Goal: Navigation & Orientation: Find specific page/section

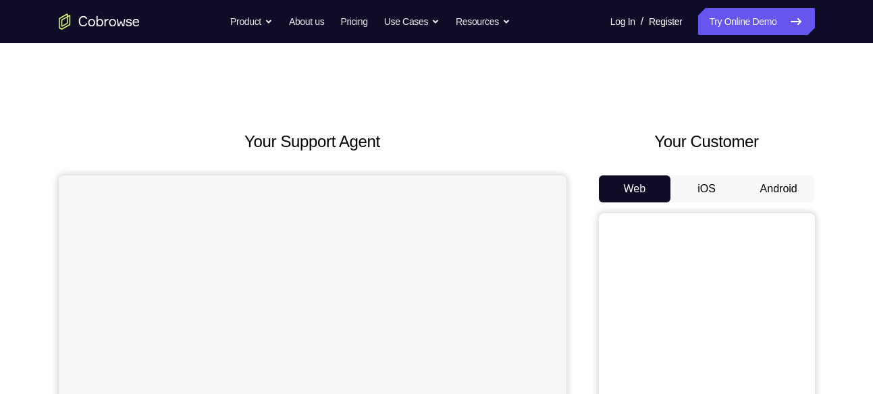
click at [781, 186] on button "Android" at bounding box center [778, 188] width 72 height 27
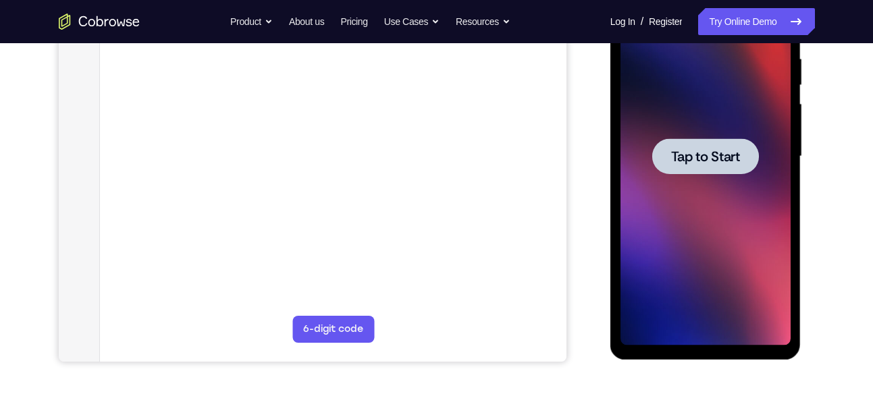
scroll to position [269, 0]
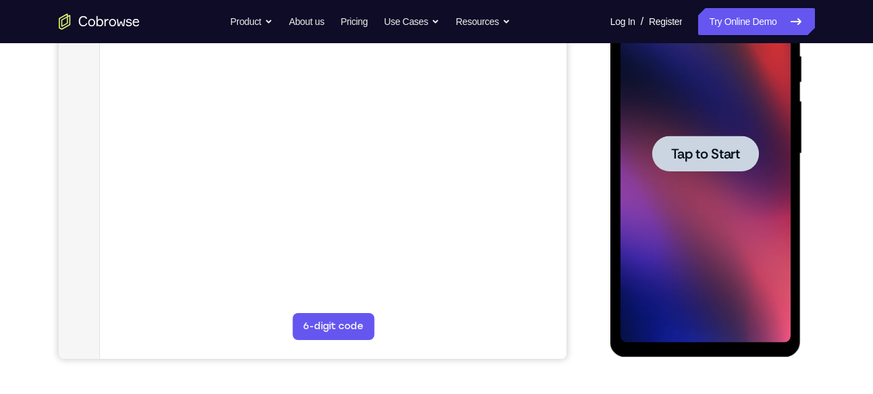
click at [698, 148] on span "Tap to Start" at bounding box center [705, 153] width 69 height 13
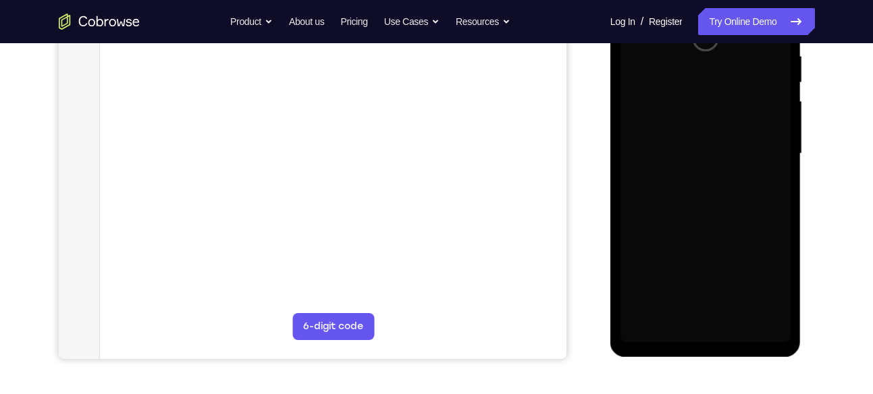
scroll to position [144, 0]
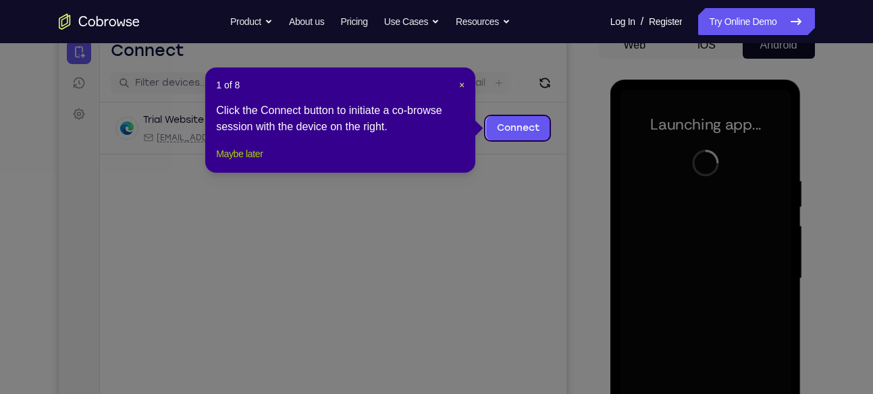
click at [248, 162] on button "Maybe later" at bounding box center [239, 154] width 47 height 16
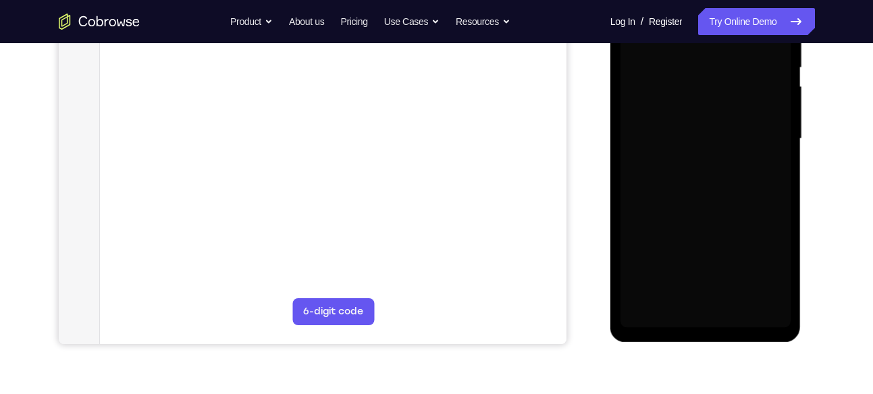
scroll to position [284, 0]
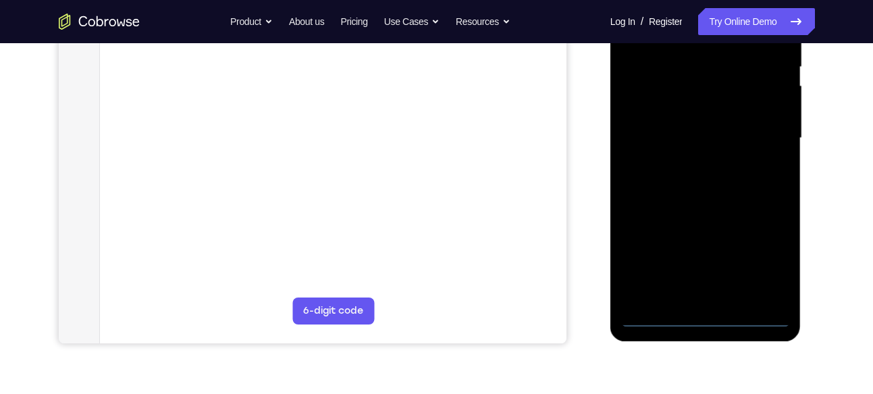
click at [709, 320] on div at bounding box center [705, 138] width 170 height 378
click at [758, 265] on div at bounding box center [705, 138] width 170 height 378
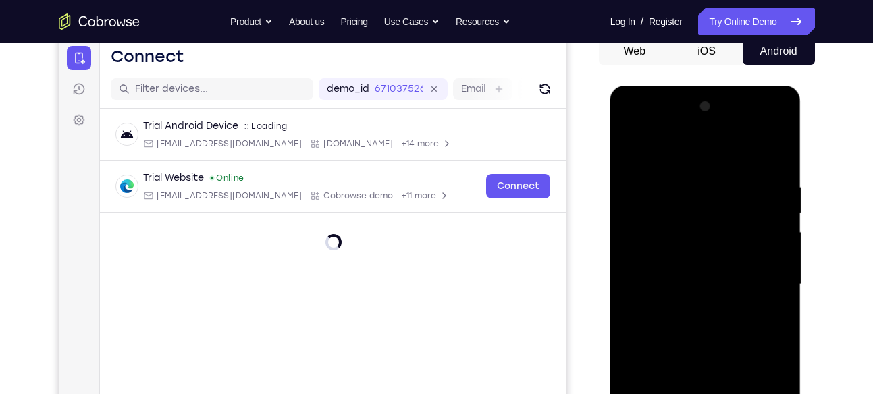
scroll to position [137, 0]
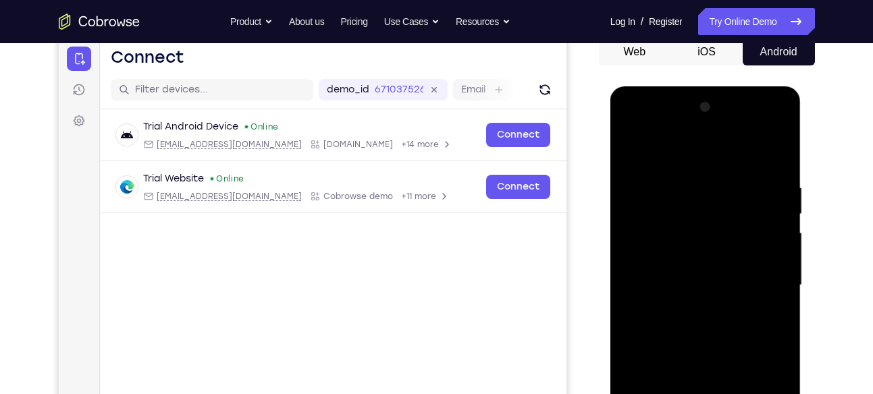
click at [688, 159] on div at bounding box center [705, 286] width 170 height 378
click at [759, 283] on div at bounding box center [705, 286] width 170 height 378
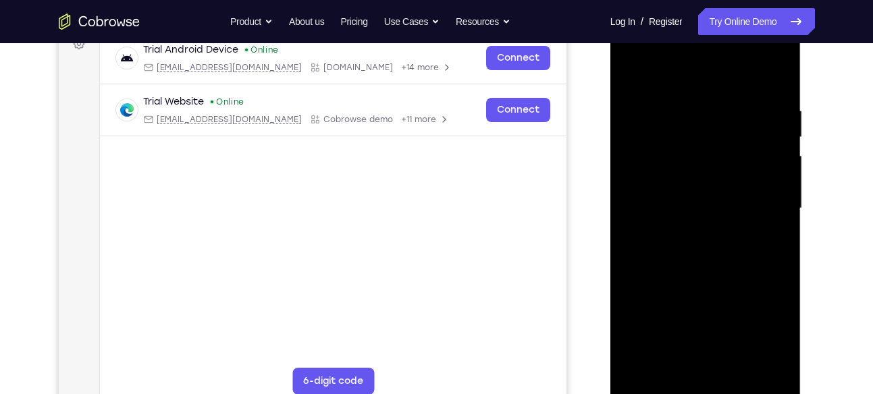
scroll to position [215, 0]
click at [685, 235] on div at bounding box center [705, 208] width 170 height 378
click at [705, 202] on div at bounding box center [705, 208] width 170 height 378
click at [676, 187] on div at bounding box center [705, 208] width 170 height 378
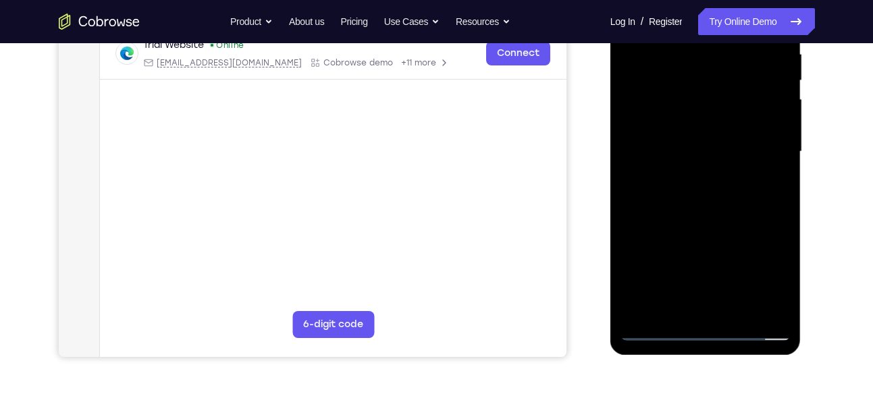
scroll to position [270, 0]
click at [771, 117] on div at bounding box center [705, 153] width 170 height 378
click at [742, 159] on div at bounding box center [705, 153] width 170 height 378
click at [730, 189] on div at bounding box center [705, 153] width 170 height 378
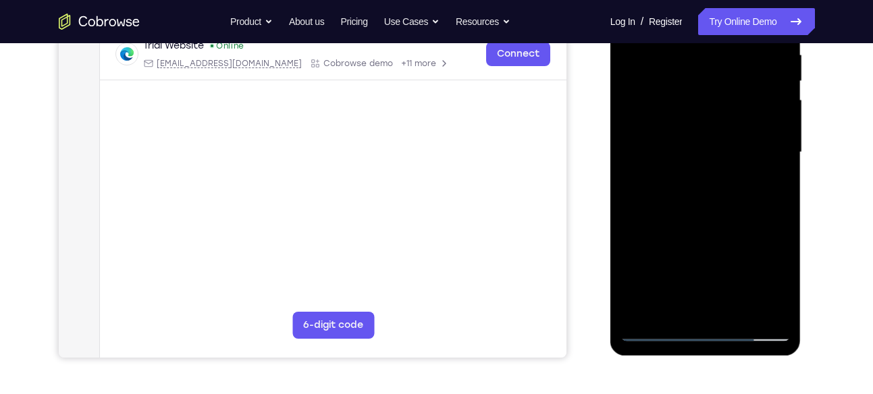
click at [717, 219] on div at bounding box center [705, 153] width 170 height 378
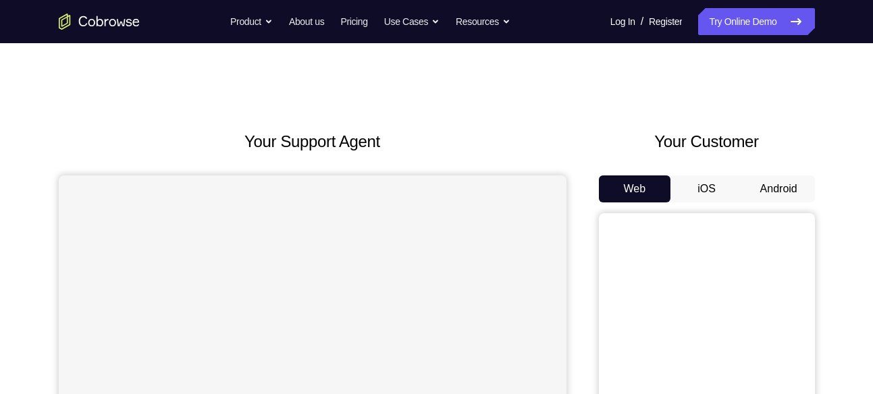
click at [784, 202] on button "Android" at bounding box center [778, 188] width 72 height 27
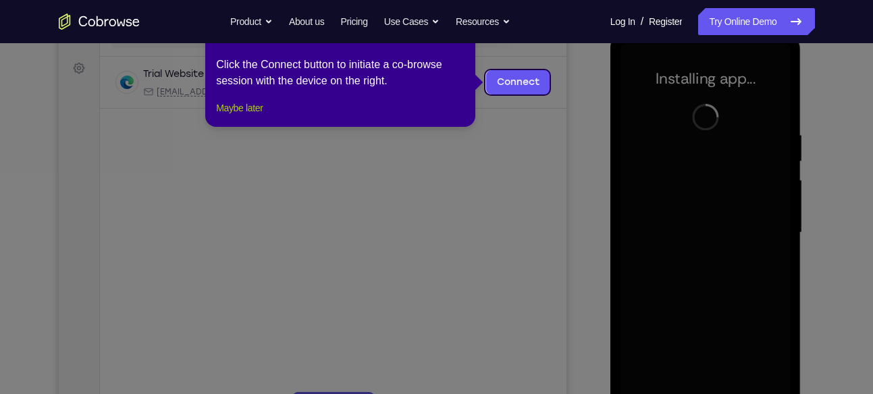
click at [254, 116] on button "Maybe later" at bounding box center [239, 108] width 47 height 16
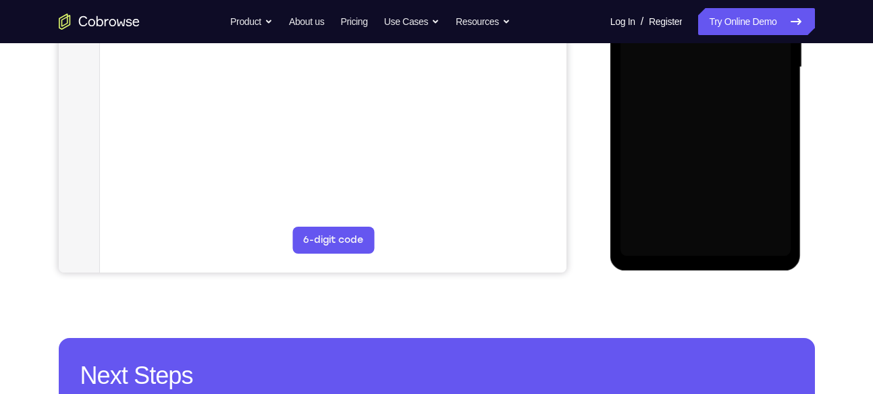
scroll to position [356, 0]
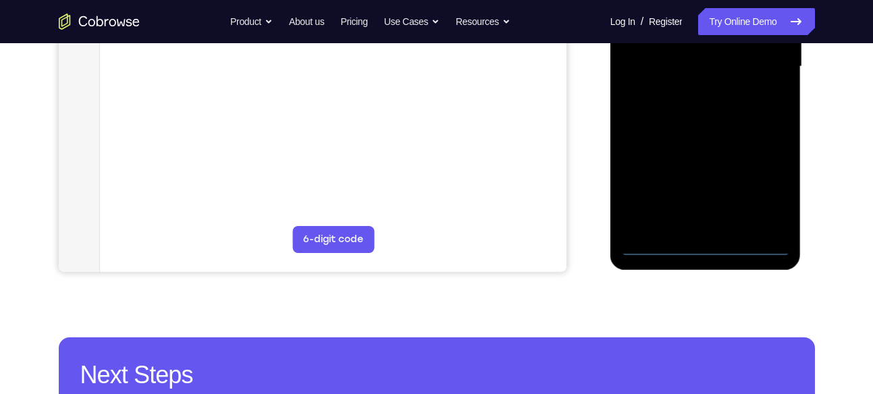
click at [703, 244] on div at bounding box center [705, 67] width 170 height 378
click at [769, 186] on div at bounding box center [705, 67] width 170 height 378
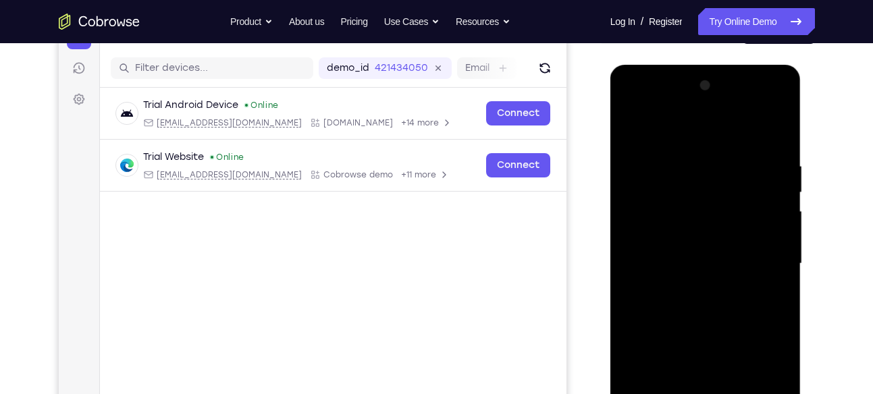
scroll to position [155, 0]
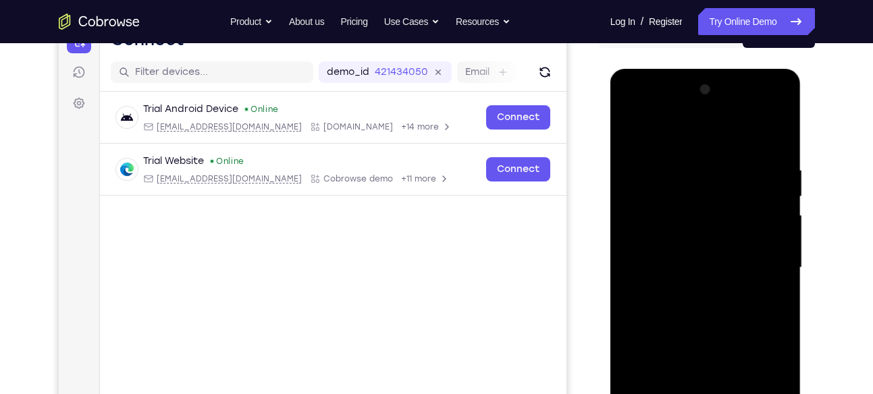
click at [684, 128] on div at bounding box center [705, 268] width 170 height 378
click at [765, 252] on div at bounding box center [705, 268] width 170 height 378
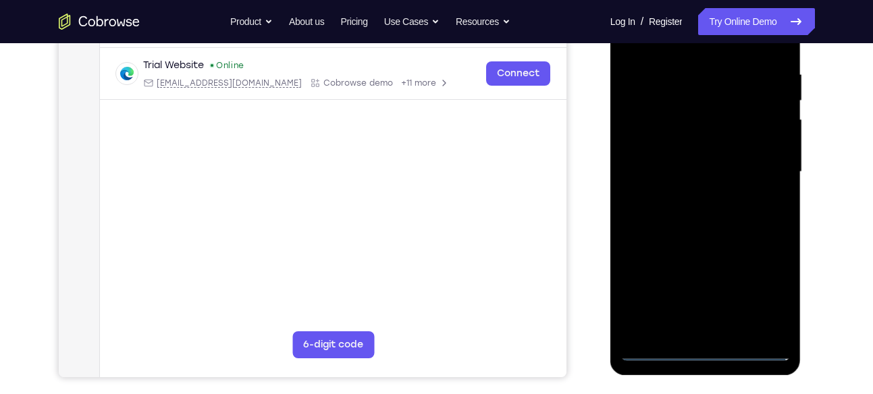
scroll to position [263, 0]
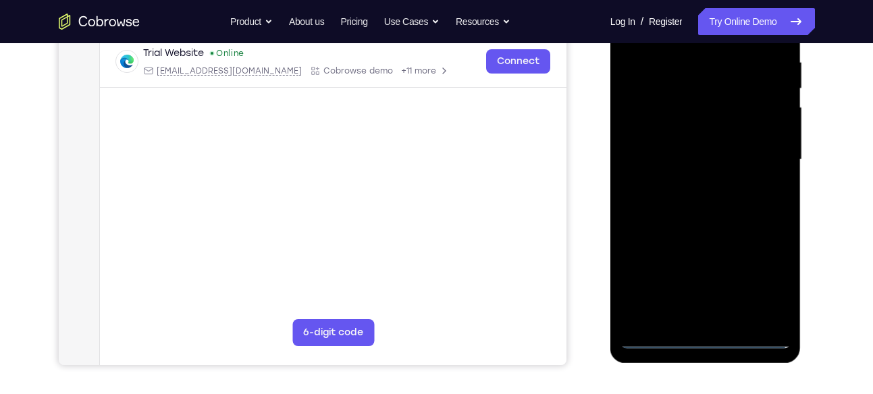
click at [690, 182] on div at bounding box center [705, 160] width 170 height 378
click at [709, 148] on div at bounding box center [705, 160] width 170 height 378
click at [712, 133] on div at bounding box center [705, 160] width 170 height 378
click at [703, 177] on div at bounding box center [705, 160] width 170 height 378
click at [688, 100] on div at bounding box center [705, 160] width 170 height 378
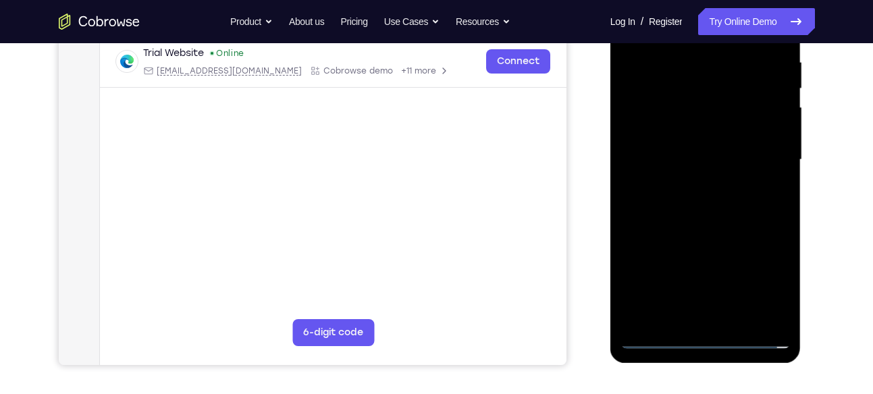
click at [688, 100] on div at bounding box center [705, 160] width 170 height 378
click at [717, 100] on div at bounding box center [705, 160] width 170 height 378
click at [721, 121] on div at bounding box center [705, 160] width 170 height 378
click at [679, 108] on div at bounding box center [705, 160] width 170 height 378
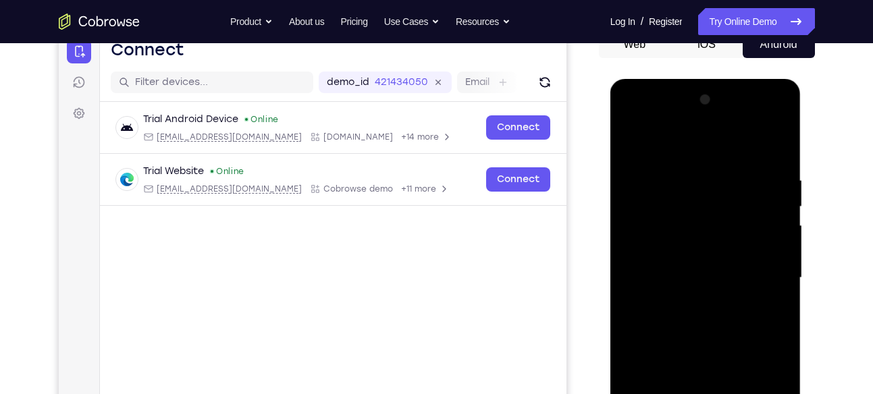
scroll to position [147, 0]
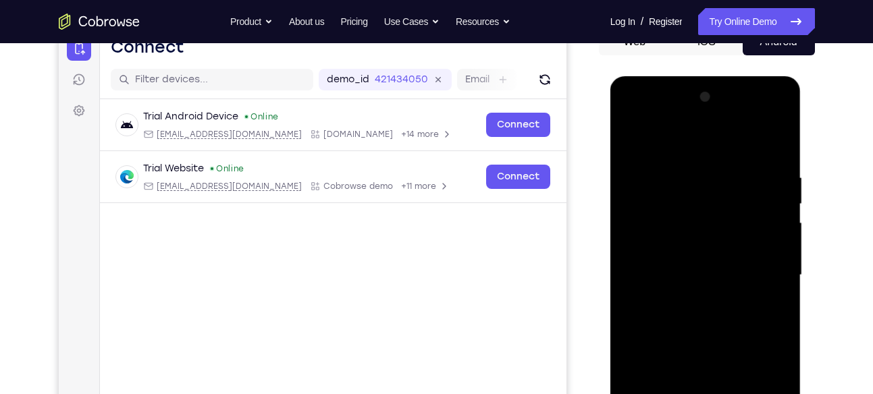
click at [705, 248] on div at bounding box center [705, 275] width 170 height 378
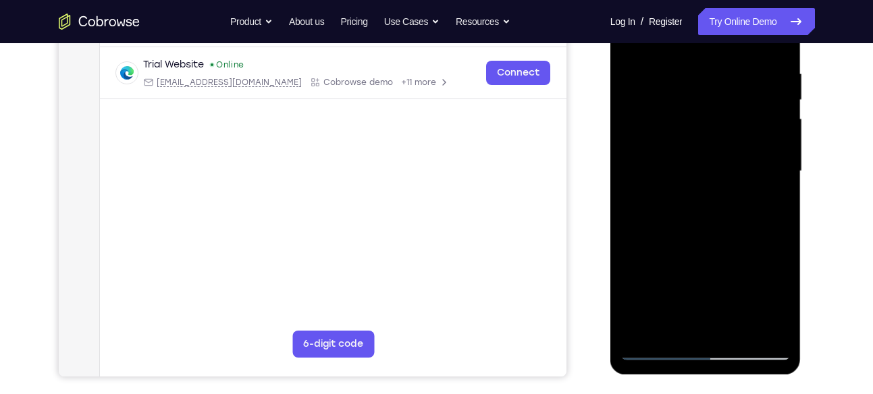
scroll to position [246, 0]
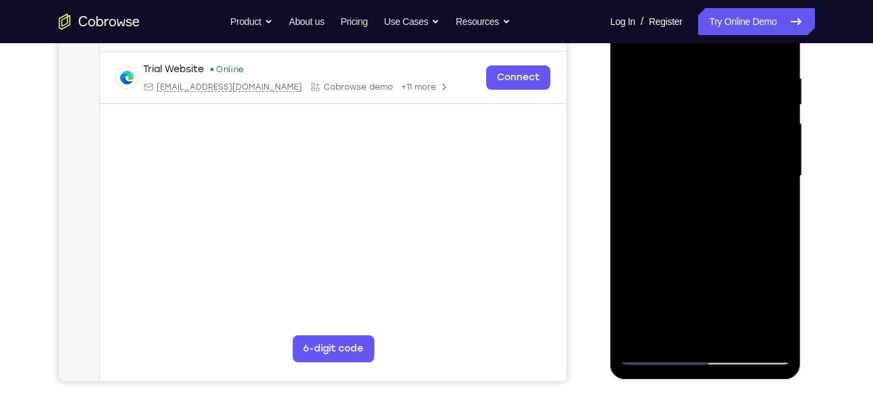
click at [715, 231] on div at bounding box center [705, 176] width 170 height 378
click at [779, 55] on div at bounding box center [705, 176] width 170 height 378
drag, startPoint x: 748, startPoint y: 182, endPoint x: 750, endPoint y: 122, distance: 59.4
click at [750, 122] on div at bounding box center [705, 176] width 170 height 378
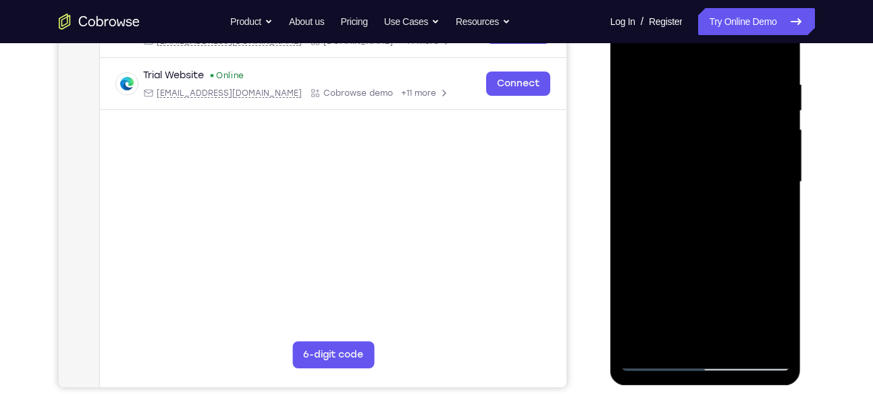
scroll to position [240, 0]
drag, startPoint x: 701, startPoint y: 221, endPoint x: 713, endPoint y: 139, distance: 82.6
click at [713, 139] on div at bounding box center [705, 183] width 170 height 378
click at [632, 234] on div at bounding box center [705, 183] width 170 height 378
drag, startPoint x: 700, startPoint y: 132, endPoint x: 701, endPoint y: 215, distance: 83.0
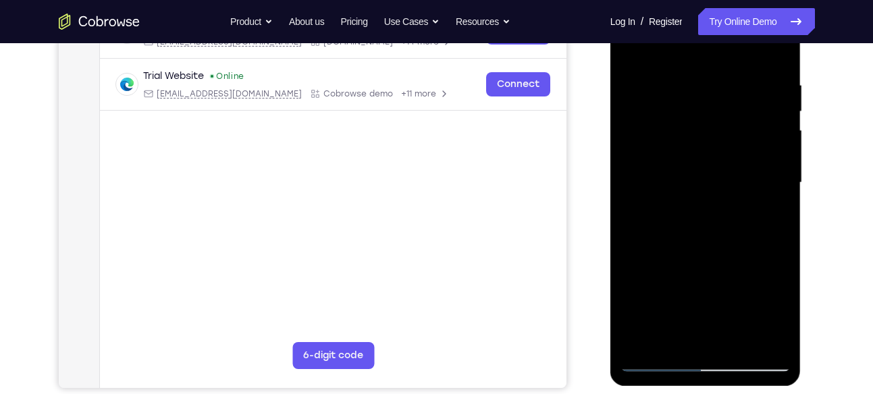
click at [701, 215] on div at bounding box center [705, 183] width 170 height 378
click at [778, 185] on div at bounding box center [705, 183] width 170 height 378
drag, startPoint x: 739, startPoint y: 159, endPoint x: 759, endPoint y: 258, distance: 101.8
click at [759, 258] on div at bounding box center [705, 183] width 170 height 378
click at [692, 86] on div at bounding box center [705, 183] width 170 height 378
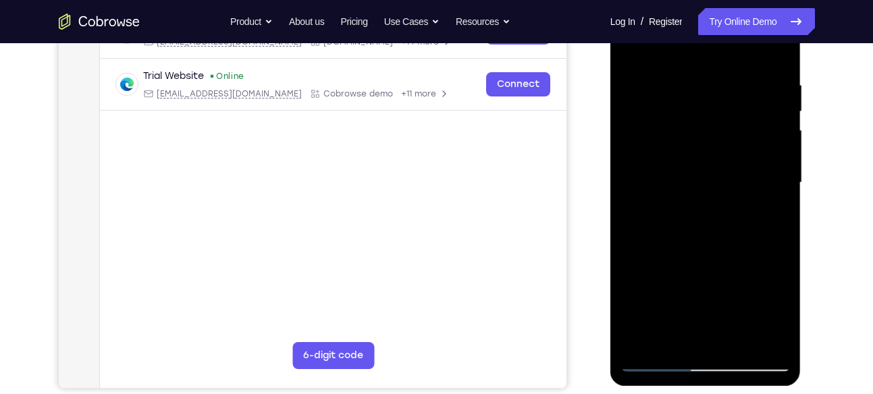
click at [762, 151] on div at bounding box center [705, 183] width 170 height 378
click at [762, 140] on div at bounding box center [705, 183] width 170 height 378
click at [775, 55] on div at bounding box center [705, 183] width 170 height 378
click at [721, 75] on div at bounding box center [705, 183] width 170 height 378
click at [780, 54] on div at bounding box center [705, 183] width 170 height 378
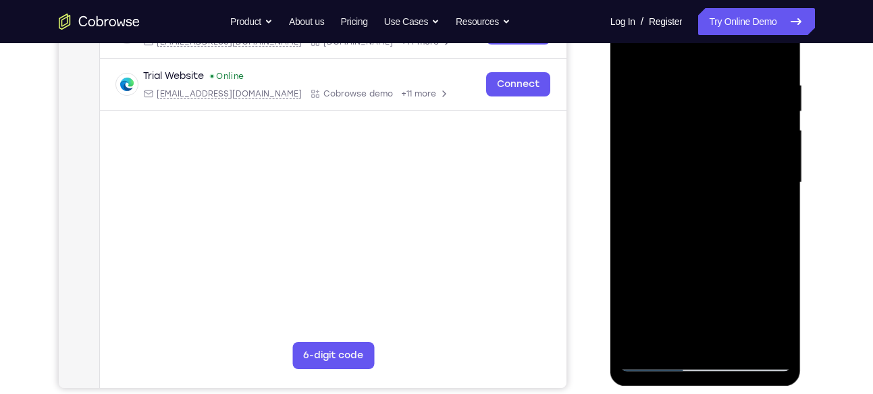
drag, startPoint x: 767, startPoint y: 78, endPoint x: 684, endPoint y: 89, distance: 83.0
click at [684, 89] on div at bounding box center [705, 183] width 170 height 378
click at [725, 74] on div at bounding box center [705, 183] width 170 height 378
click at [773, 56] on div at bounding box center [705, 183] width 170 height 378
click at [682, 78] on div at bounding box center [705, 183] width 170 height 378
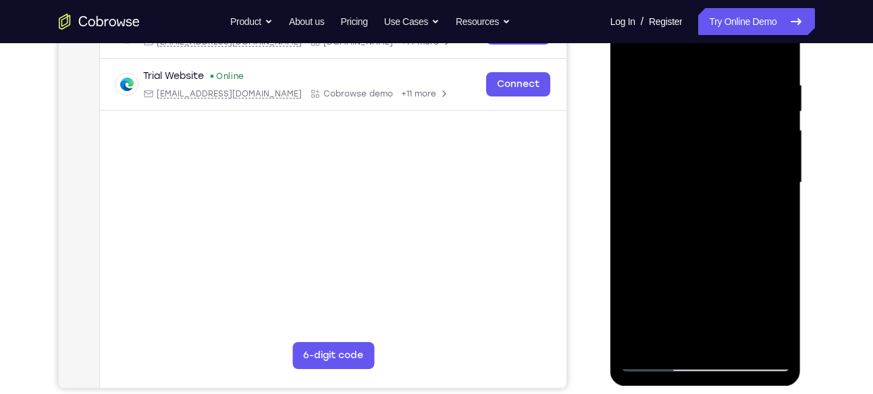
click at [765, 51] on div at bounding box center [705, 183] width 170 height 378
click at [721, 159] on div at bounding box center [705, 183] width 170 height 378
click at [775, 57] on div at bounding box center [705, 183] width 170 height 378
click at [729, 86] on div at bounding box center [705, 183] width 170 height 378
click at [773, 51] on div at bounding box center [705, 183] width 170 height 378
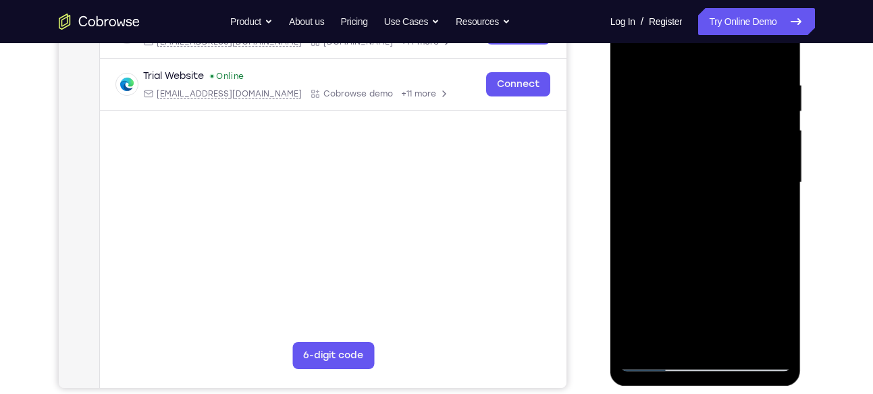
click at [687, 118] on div at bounding box center [705, 183] width 170 height 378
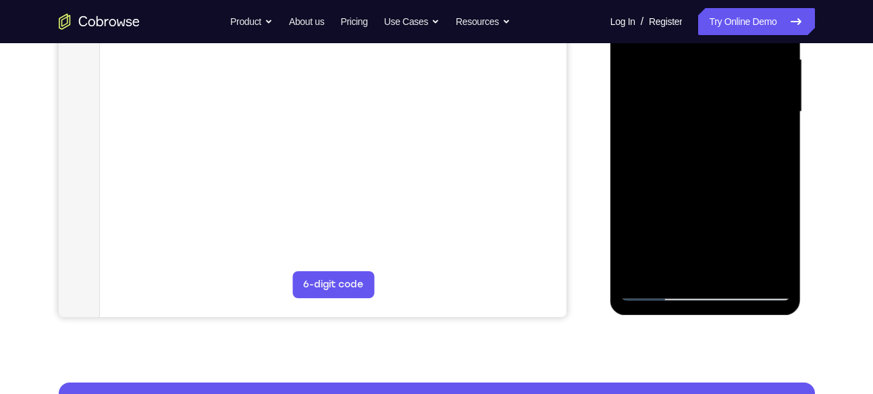
scroll to position [314, 0]
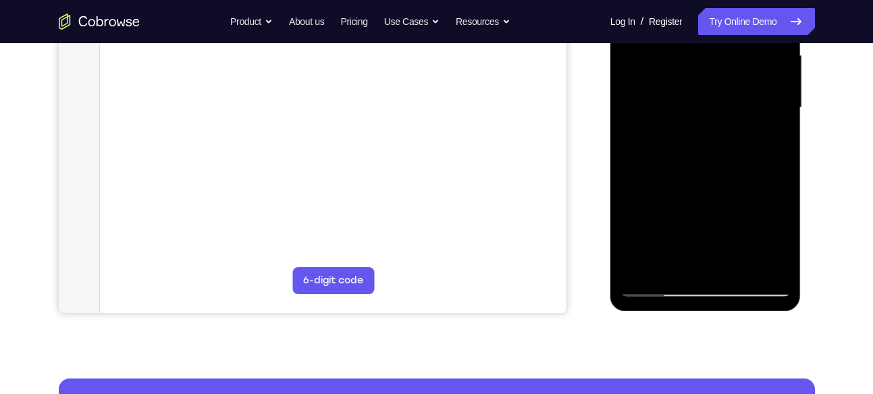
click at [738, 266] on div at bounding box center [705, 108] width 170 height 378
click at [723, 177] on div at bounding box center [705, 108] width 170 height 378
click at [713, 222] on div at bounding box center [705, 108] width 170 height 378
click at [698, 256] on div at bounding box center [705, 108] width 170 height 378
click at [769, 140] on div at bounding box center [705, 108] width 170 height 378
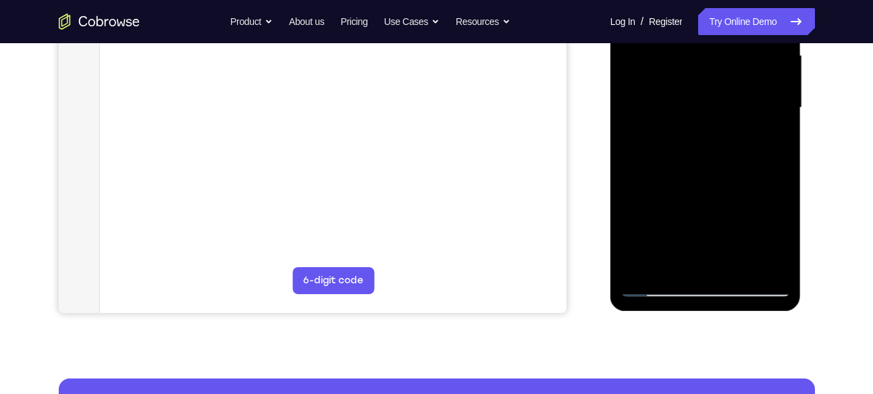
click at [769, 140] on div at bounding box center [705, 108] width 170 height 378
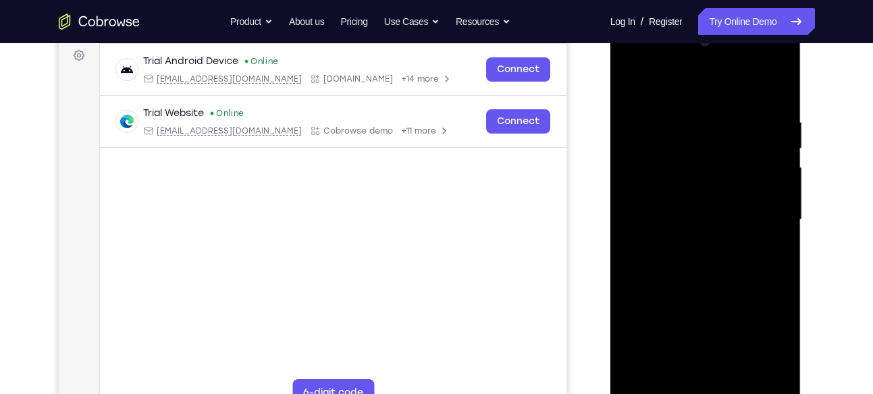
scroll to position [202, 0]
click at [628, 83] on div at bounding box center [705, 221] width 170 height 378
drag, startPoint x: 725, startPoint y: 255, endPoint x: 721, endPoint y: 123, distance: 132.3
click at [721, 123] on div at bounding box center [705, 221] width 170 height 378
click at [647, 153] on div at bounding box center [705, 221] width 170 height 378
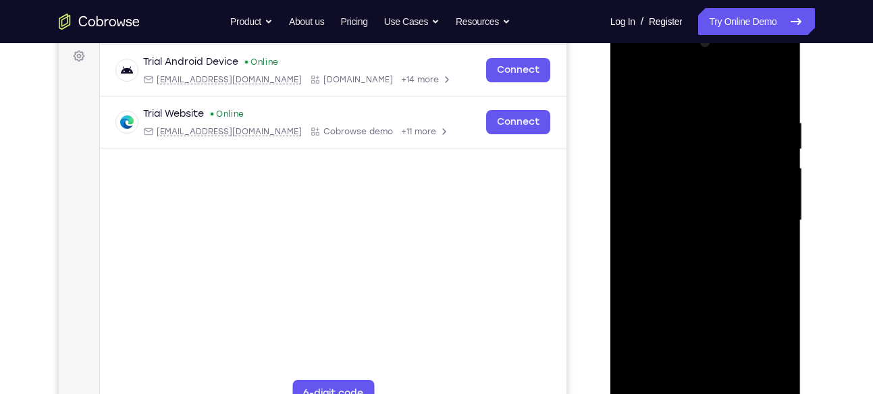
click at [701, 136] on div at bounding box center [705, 221] width 170 height 378
drag, startPoint x: 687, startPoint y: 213, endPoint x: 695, endPoint y: 179, distance: 34.7
click at [695, 179] on div at bounding box center [705, 221] width 170 height 378
drag, startPoint x: 684, startPoint y: 230, endPoint x: 701, endPoint y: 157, distance: 74.7
click at [701, 157] on div at bounding box center [705, 221] width 170 height 378
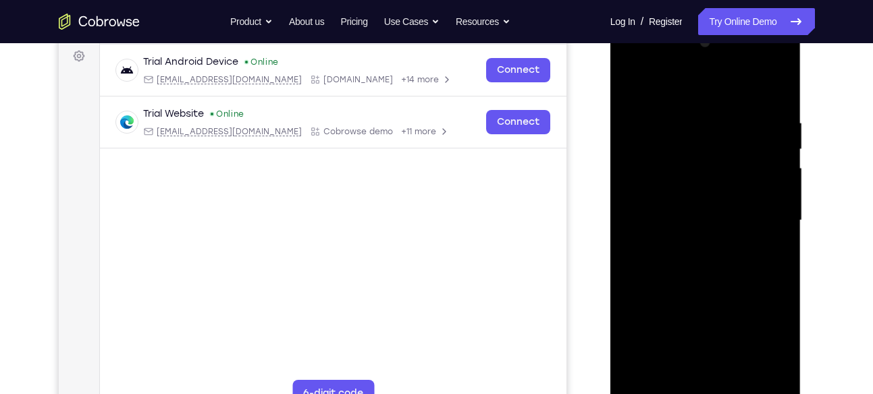
click at [630, 94] on div at bounding box center [705, 221] width 170 height 378
click at [781, 173] on div at bounding box center [705, 221] width 170 height 378
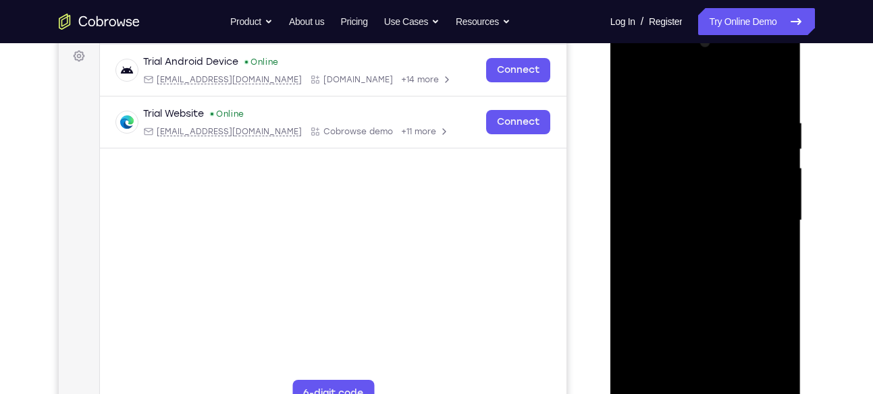
click at [779, 173] on div at bounding box center [705, 221] width 170 height 378
click at [763, 86] on div at bounding box center [705, 221] width 170 height 378
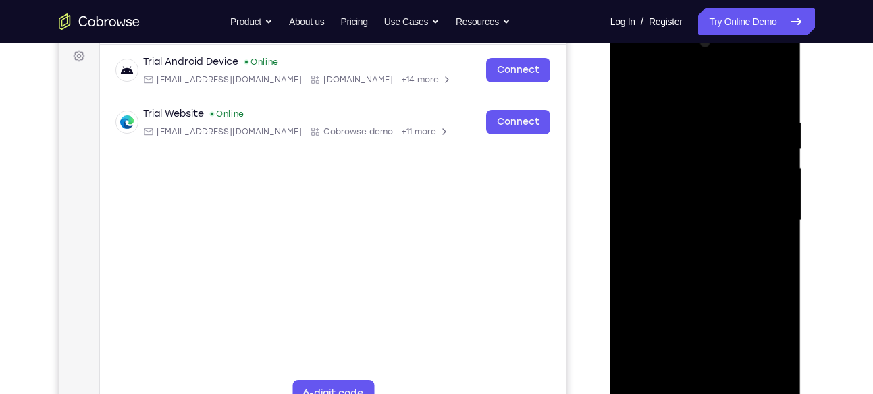
click at [764, 99] on div at bounding box center [705, 221] width 170 height 378
click at [626, 87] on div at bounding box center [705, 221] width 170 height 378
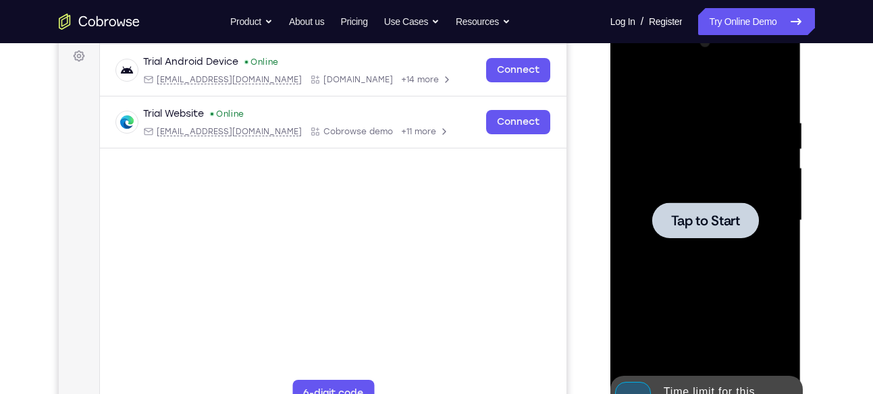
click at [707, 196] on div at bounding box center [705, 221] width 170 height 378
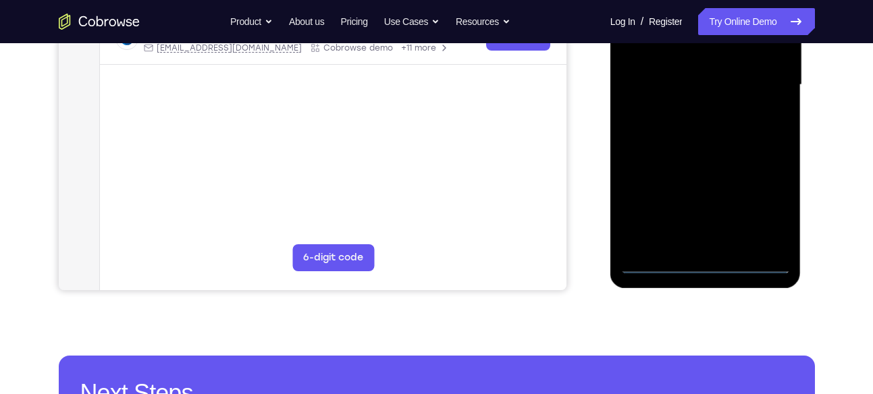
scroll to position [88, 0]
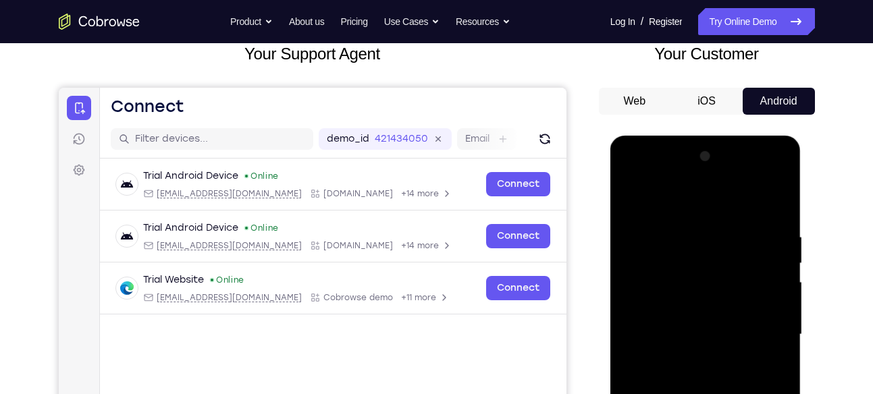
click at [670, 103] on button "iOS" at bounding box center [706, 101] width 72 height 27
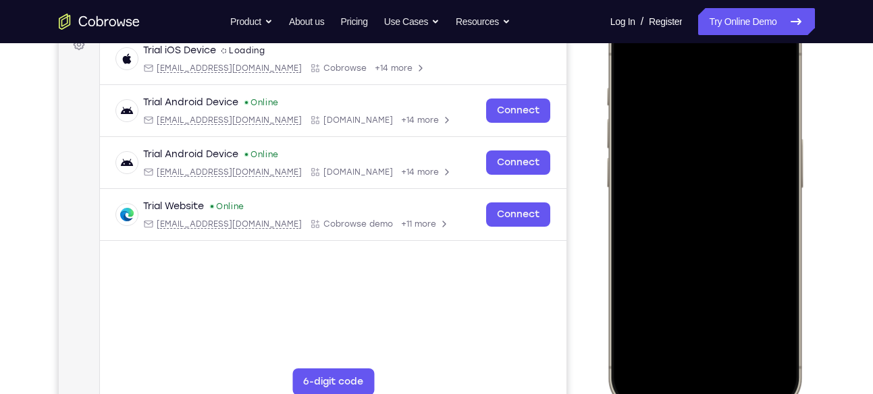
scroll to position [294, 0]
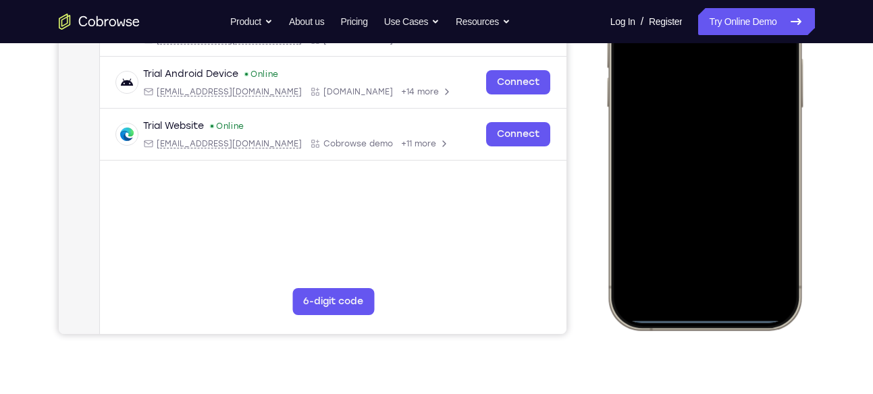
drag, startPoint x: 709, startPoint y: 318, endPoint x: 700, endPoint y: 244, distance: 74.2
click at [700, 244] on div at bounding box center [703, 129] width 177 height 385
drag, startPoint x: 707, startPoint y: 314, endPoint x: 684, endPoint y: 126, distance: 189.7
click at [684, 126] on div at bounding box center [703, 129] width 177 height 385
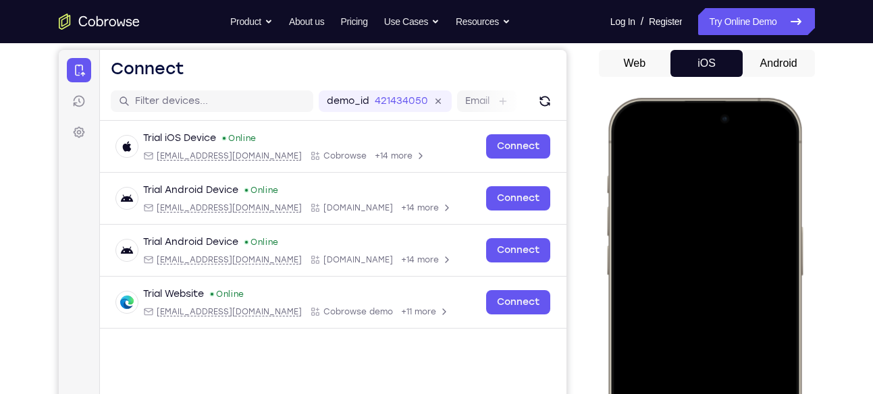
scroll to position [125, 0]
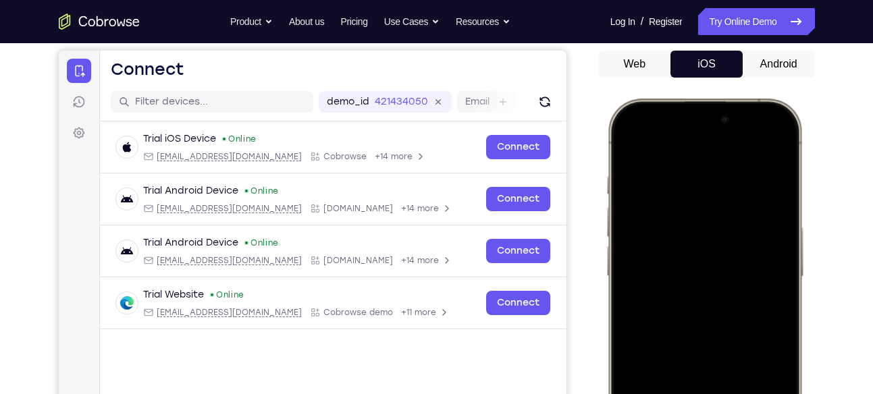
click at [762, 116] on div at bounding box center [703, 298] width 177 height 385
drag, startPoint x: 762, startPoint y: 116, endPoint x: 753, endPoint y: 243, distance: 127.2
click at [753, 243] on div at bounding box center [703, 298] width 177 height 385
drag, startPoint x: 740, startPoint y: 230, endPoint x: 755, endPoint y: 132, distance: 99.6
click at [755, 132] on div at bounding box center [703, 298] width 177 height 385
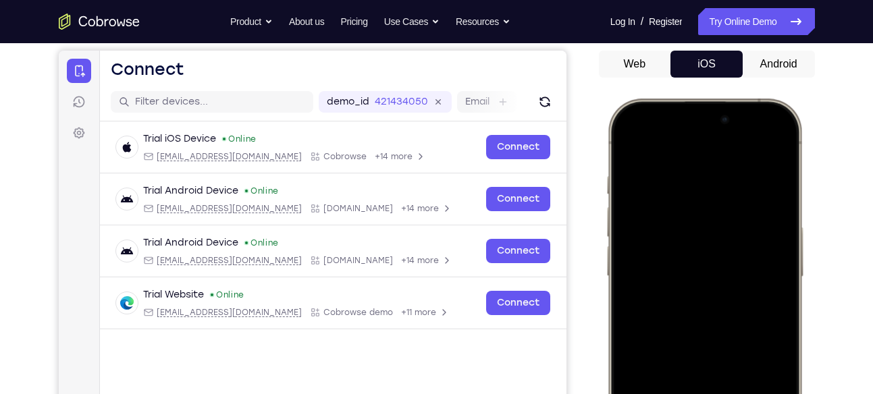
drag, startPoint x: 646, startPoint y: 112, endPoint x: 698, endPoint y: 310, distance: 204.6
click at [698, 310] on div at bounding box center [703, 298] width 177 height 385
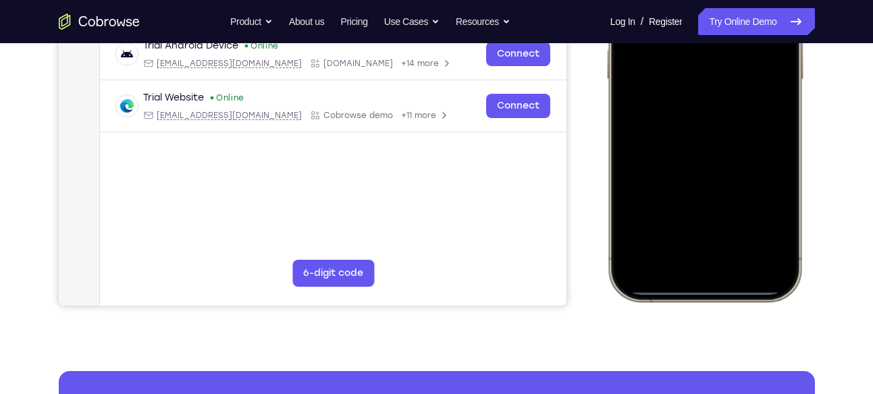
scroll to position [321, 0]
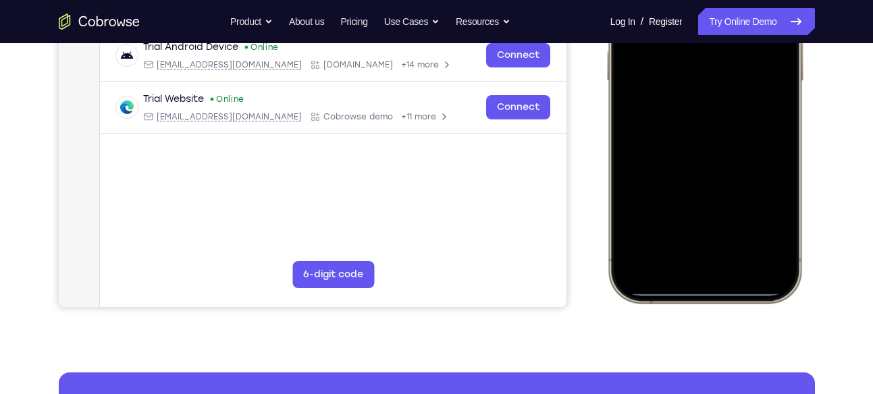
drag, startPoint x: 713, startPoint y: 287, endPoint x: 707, endPoint y: 85, distance: 202.6
click at [707, 85] on div at bounding box center [703, 102] width 177 height 385
drag, startPoint x: 708, startPoint y: 292, endPoint x: 719, endPoint y: 171, distance: 121.3
click at [719, 171] on div at bounding box center [703, 102] width 177 height 385
drag, startPoint x: 715, startPoint y: 292, endPoint x: 717, endPoint y: 146, distance: 145.8
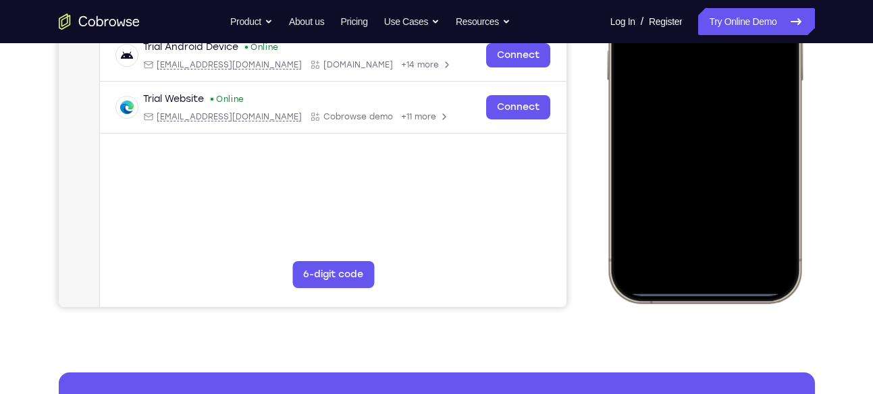
click at [717, 146] on div at bounding box center [703, 102] width 177 height 385
drag, startPoint x: 701, startPoint y: 289, endPoint x: 711, endPoint y: 155, distance: 134.7
click at [711, 155] on div at bounding box center [703, 102] width 177 height 385
drag, startPoint x: 686, startPoint y: 292, endPoint x: 688, endPoint y: 269, distance: 23.7
click at [688, 269] on div at bounding box center [703, 102] width 177 height 385
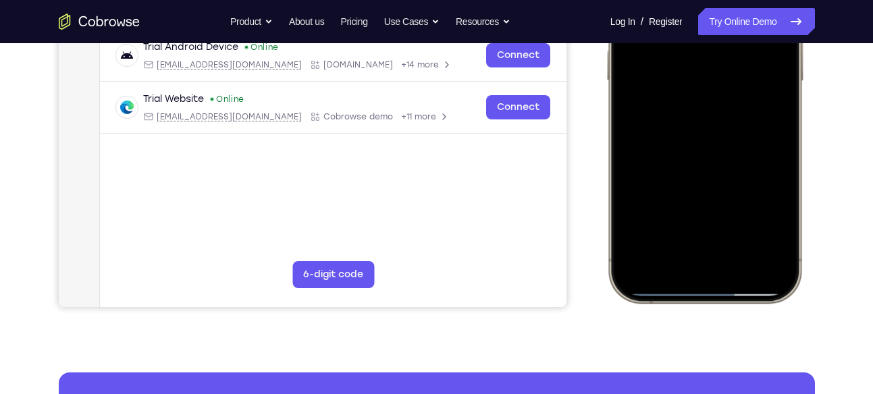
drag, startPoint x: 711, startPoint y: 290, endPoint x: 711, endPoint y: 274, distance: 16.2
click at [711, 274] on div at bounding box center [703, 102] width 177 height 385
drag, startPoint x: 709, startPoint y: 292, endPoint x: 761, endPoint y: 106, distance: 193.2
click at [761, 106] on div at bounding box center [703, 102] width 177 height 385
drag, startPoint x: 704, startPoint y: 290, endPoint x: 736, endPoint y: 205, distance: 91.0
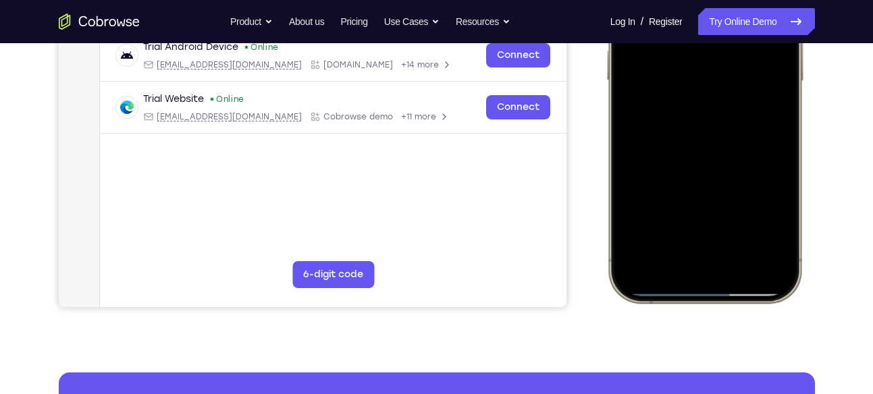
click at [736, 205] on div at bounding box center [703, 102] width 177 height 385
drag, startPoint x: 717, startPoint y: 290, endPoint x: 762, endPoint y: 56, distance: 237.7
click at [762, 56] on div at bounding box center [703, 102] width 177 height 385
drag, startPoint x: 712, startPoint y: 293, endPoint x: 720, endPoint y: 272, distance: 22.4
click at [720, 272] on div at bounding box center [703, 102] width 177 height 385
